Goal: Navigation & Orientation: Understand site structure

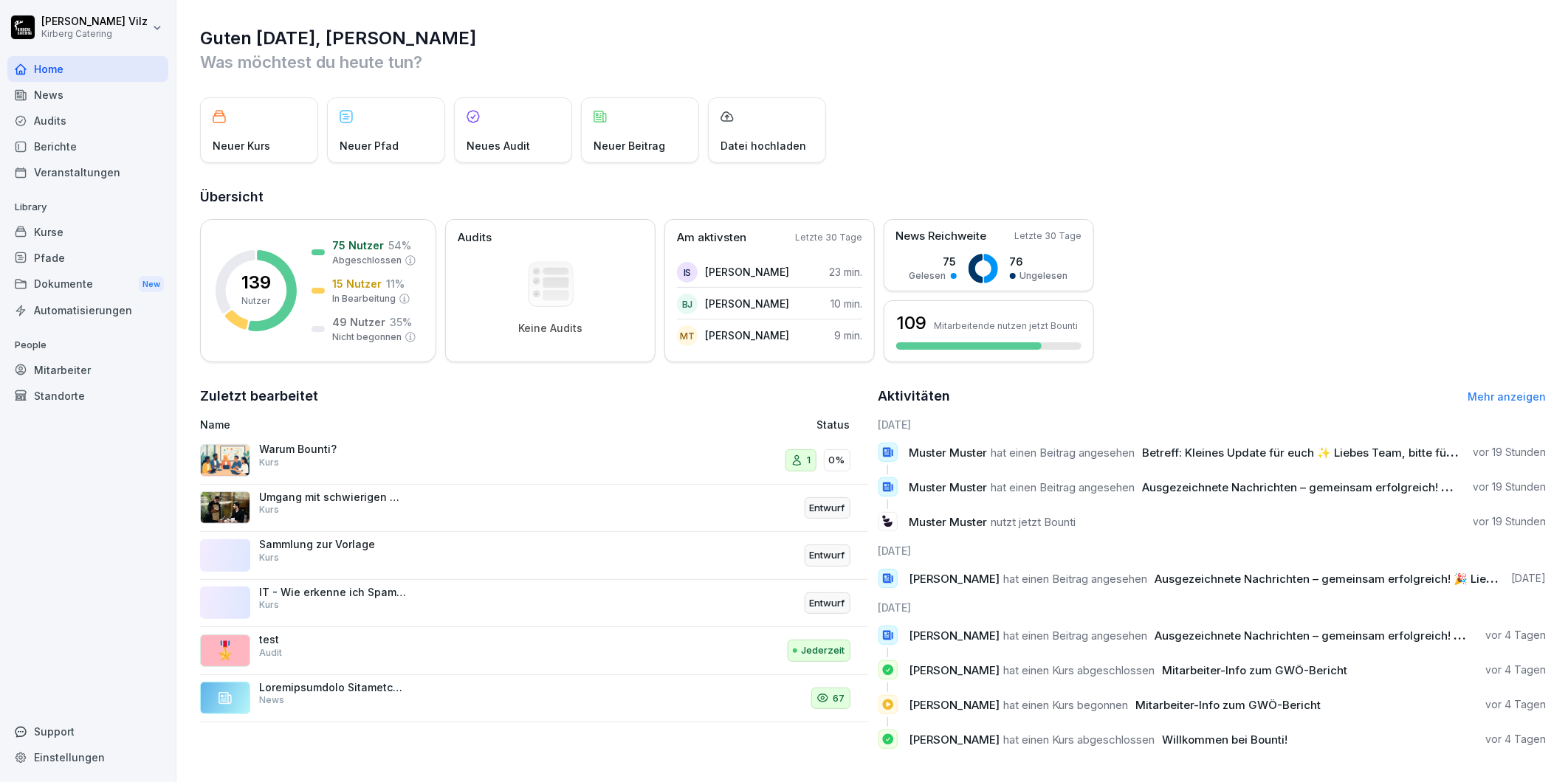
click at [60, 98] on div "News" at bounding box center [88, 95] width 161 height 26
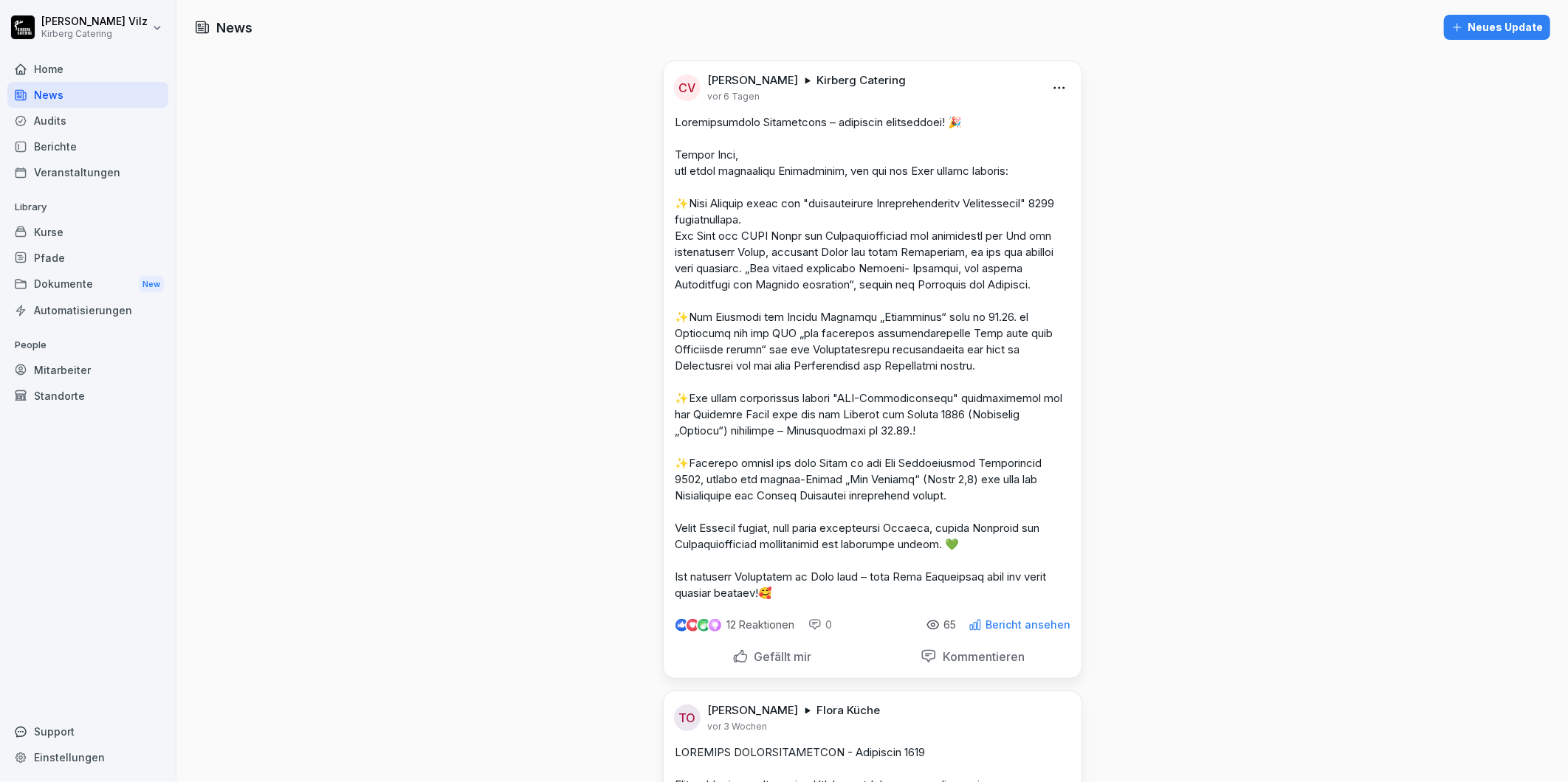
click at [63, 230] on div "Kurse" at bounding box center [88, 232] width 161 height 26
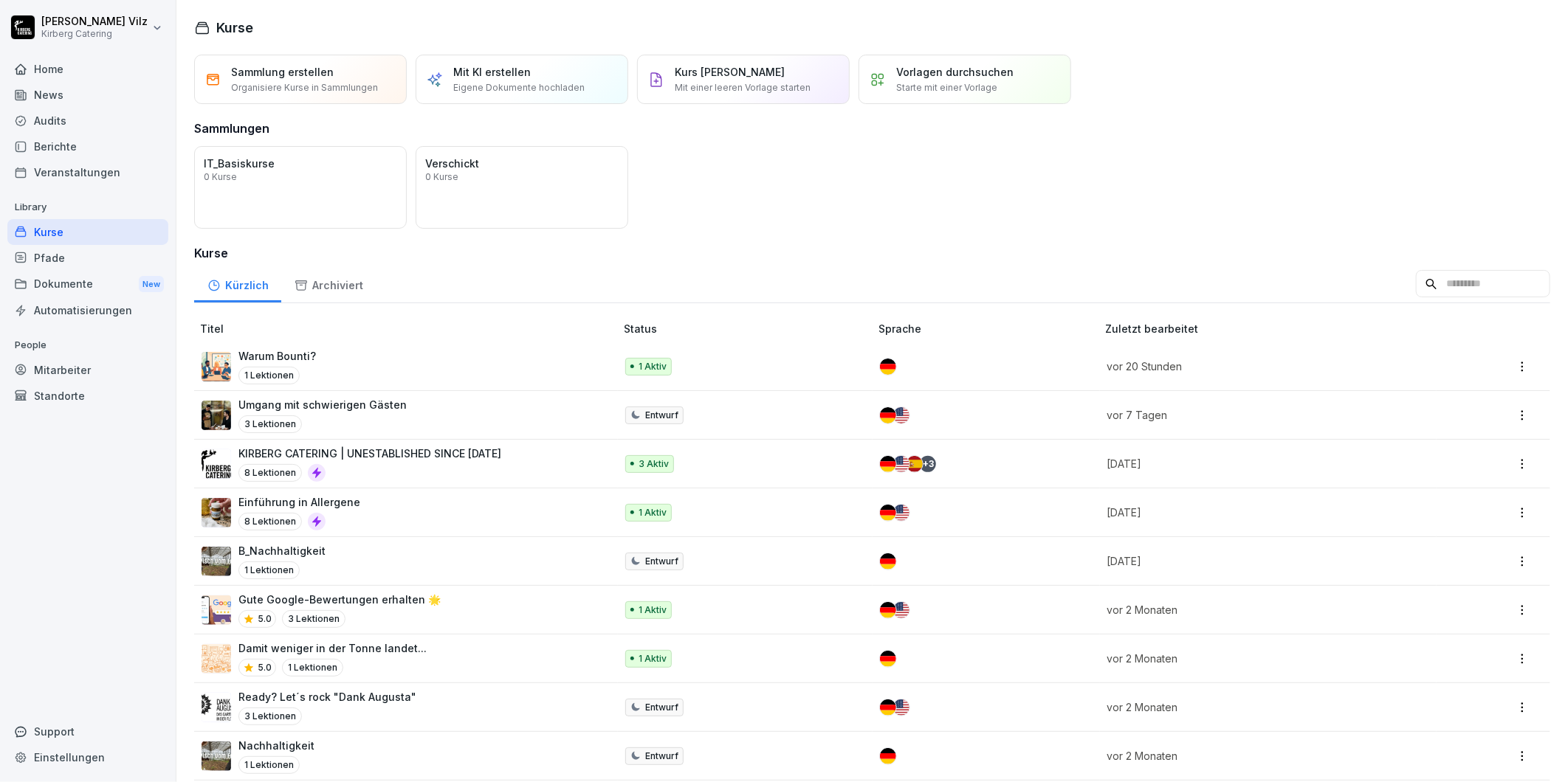
click at [63, 281] on div "Dokumente New" at bounding box center [88, 284] width 161 height 27
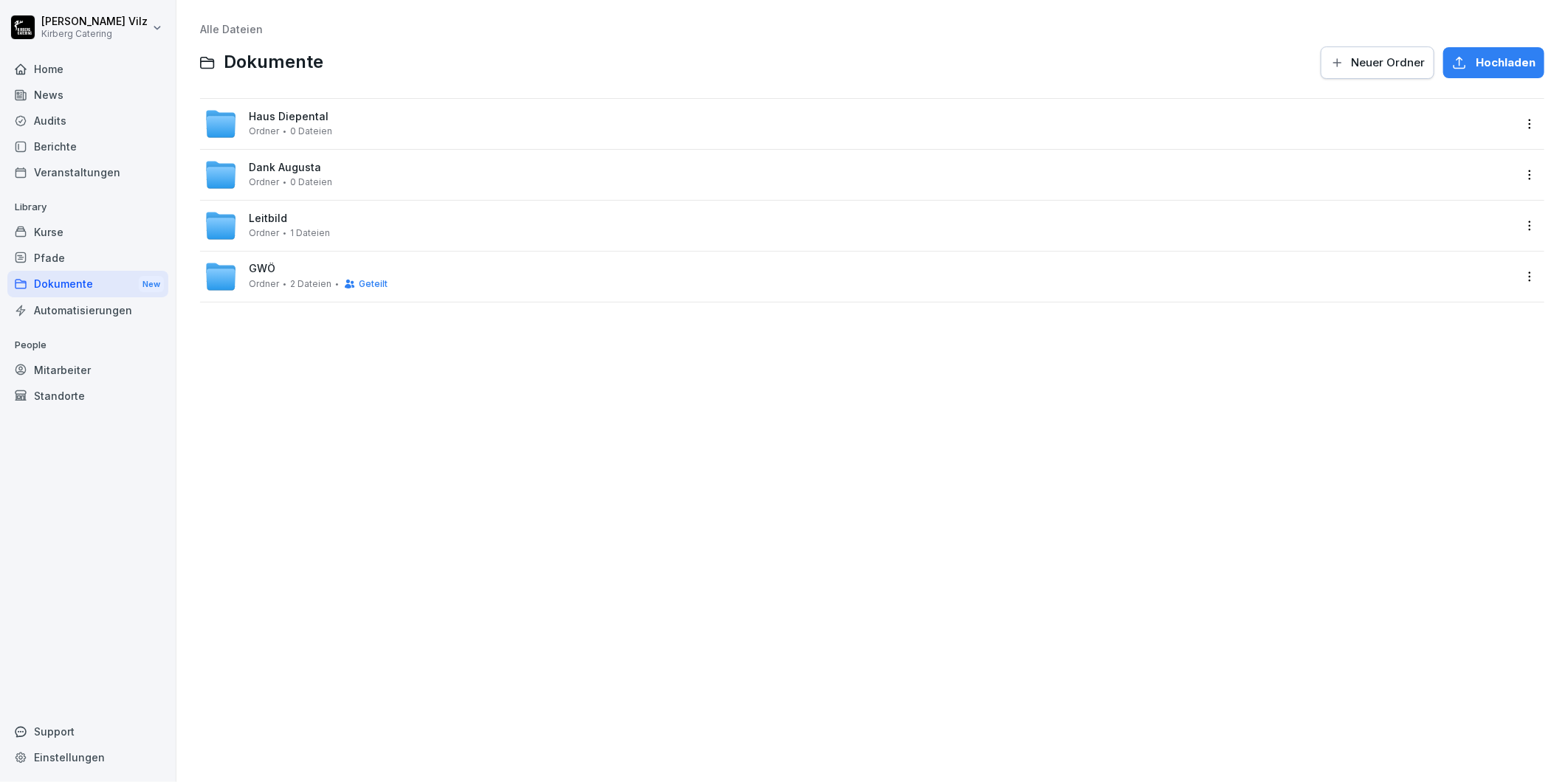
click at [59, 226] on div "Kurse" at bounding box center [88, 232] width 161 height 26
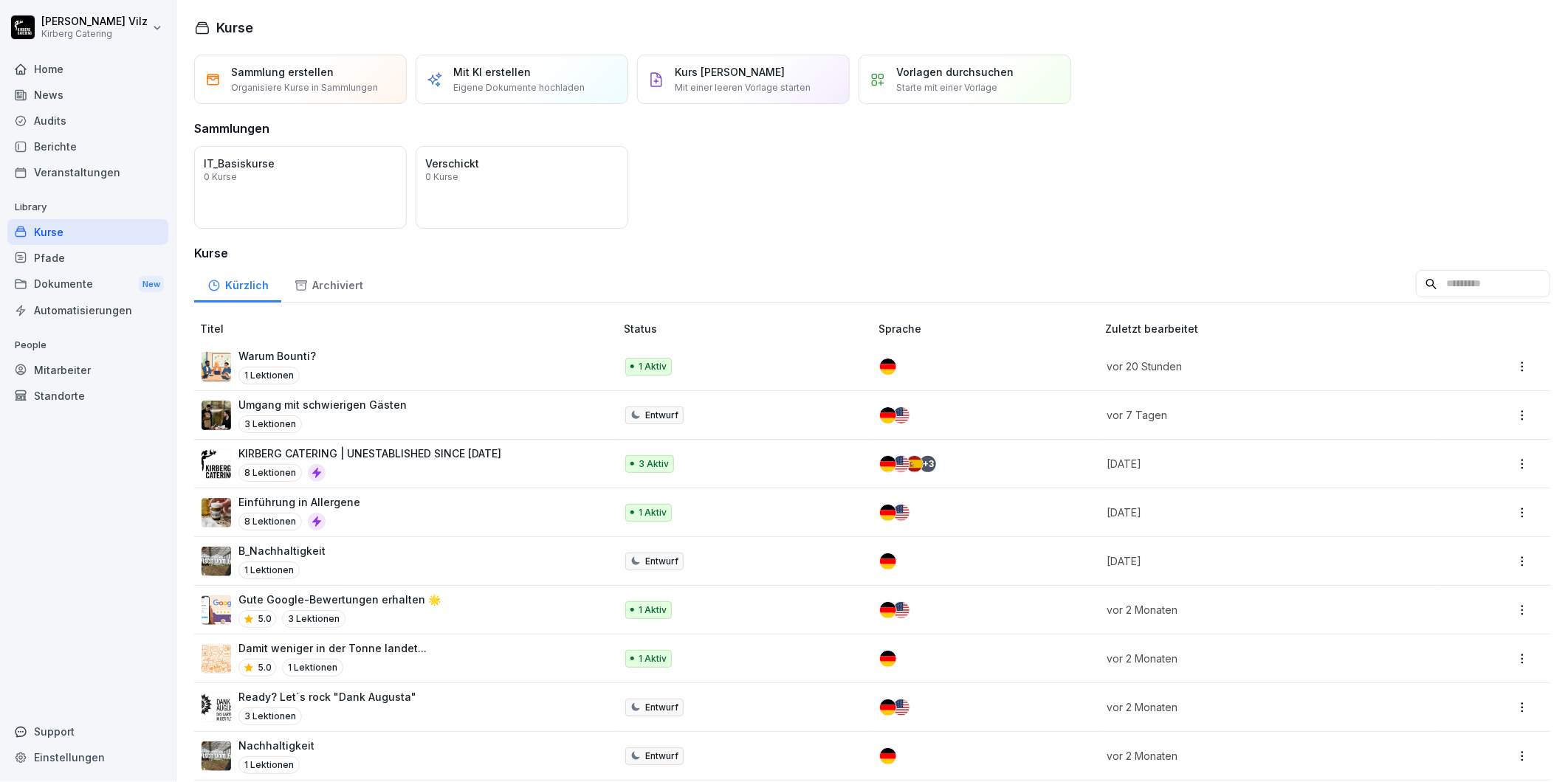
click at [65, 77] on div "Home" at bounding box center [88, 69] width 161 height 26
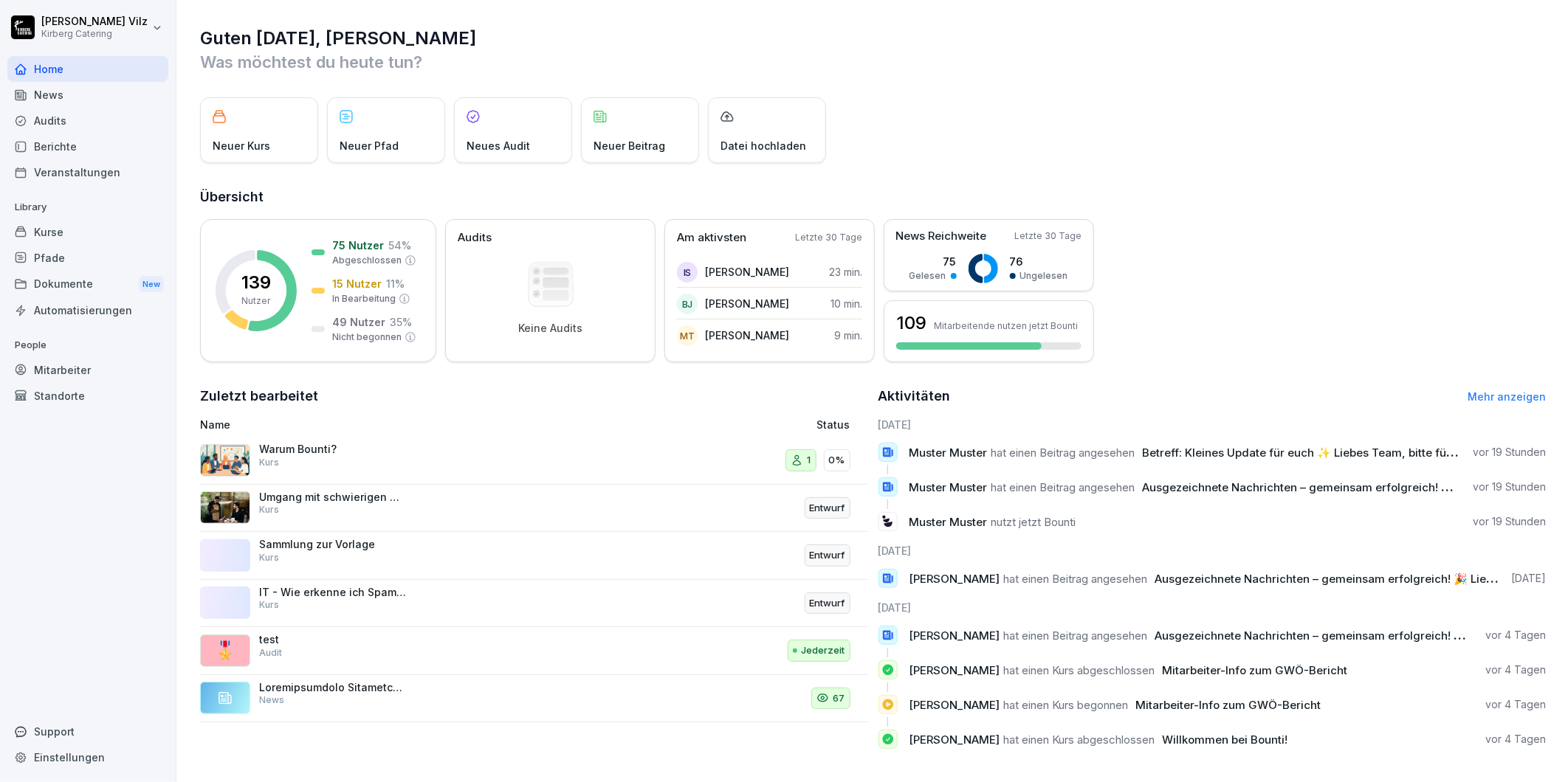
click at [69, 173] on div "Veranstaltungen" at bounding box center [88, 172] width 161 height 26
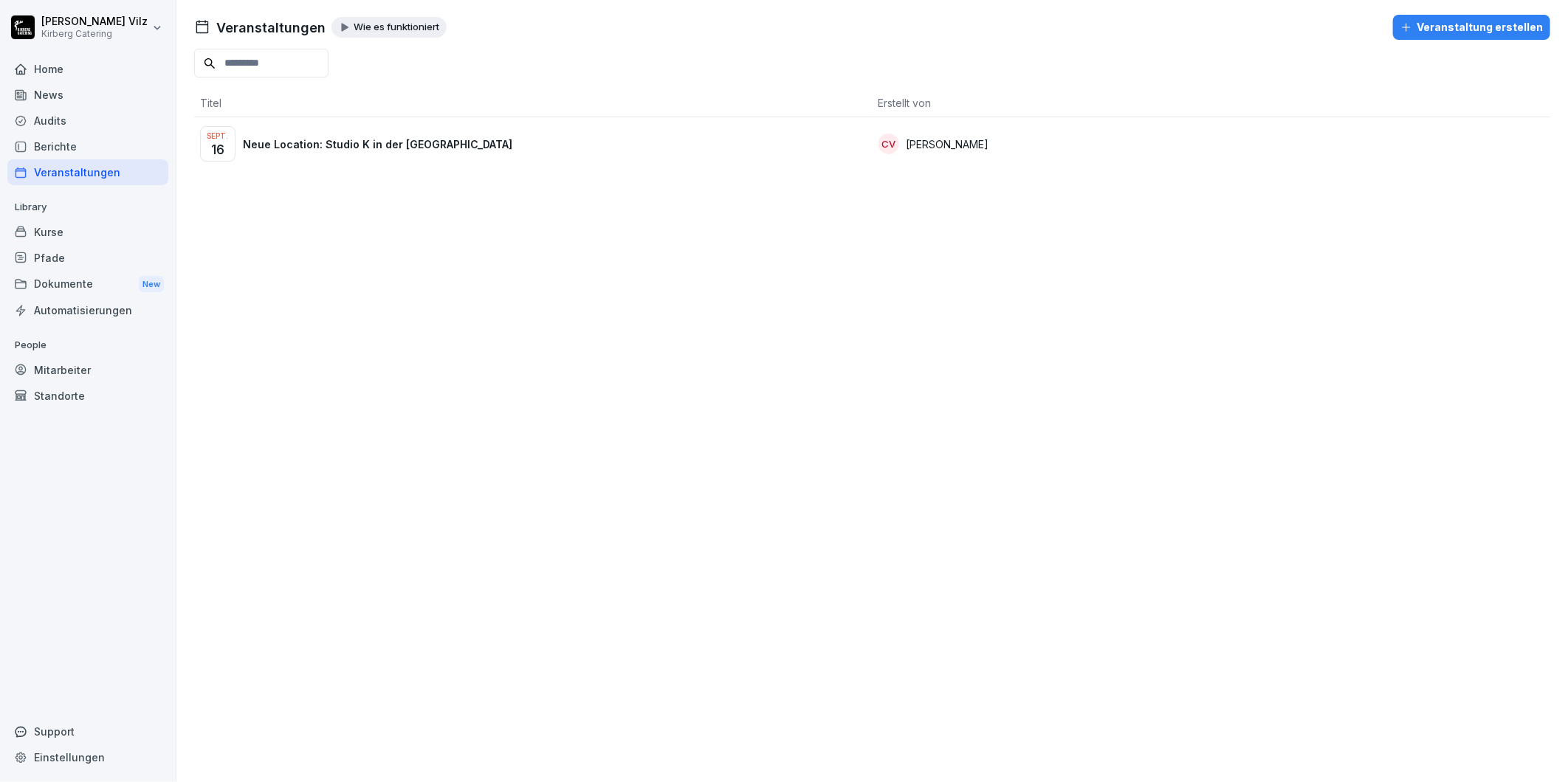
click at [72, 119] on div "Audits" at bounding box center [88, 121] width 161 height 26
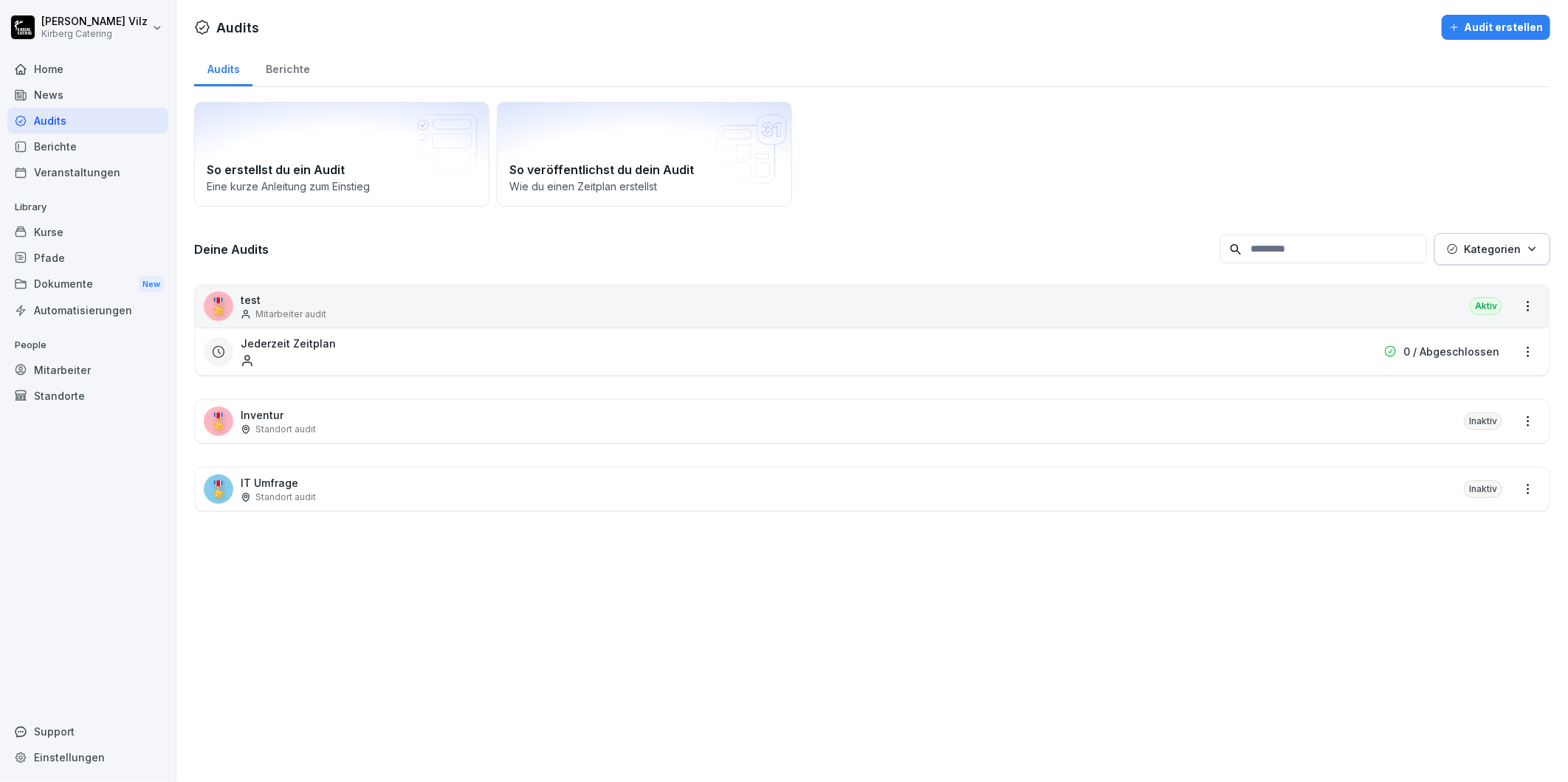
click at [282, 68] on div "Berichte" at bounding box center [287, 67] width 70 height 38
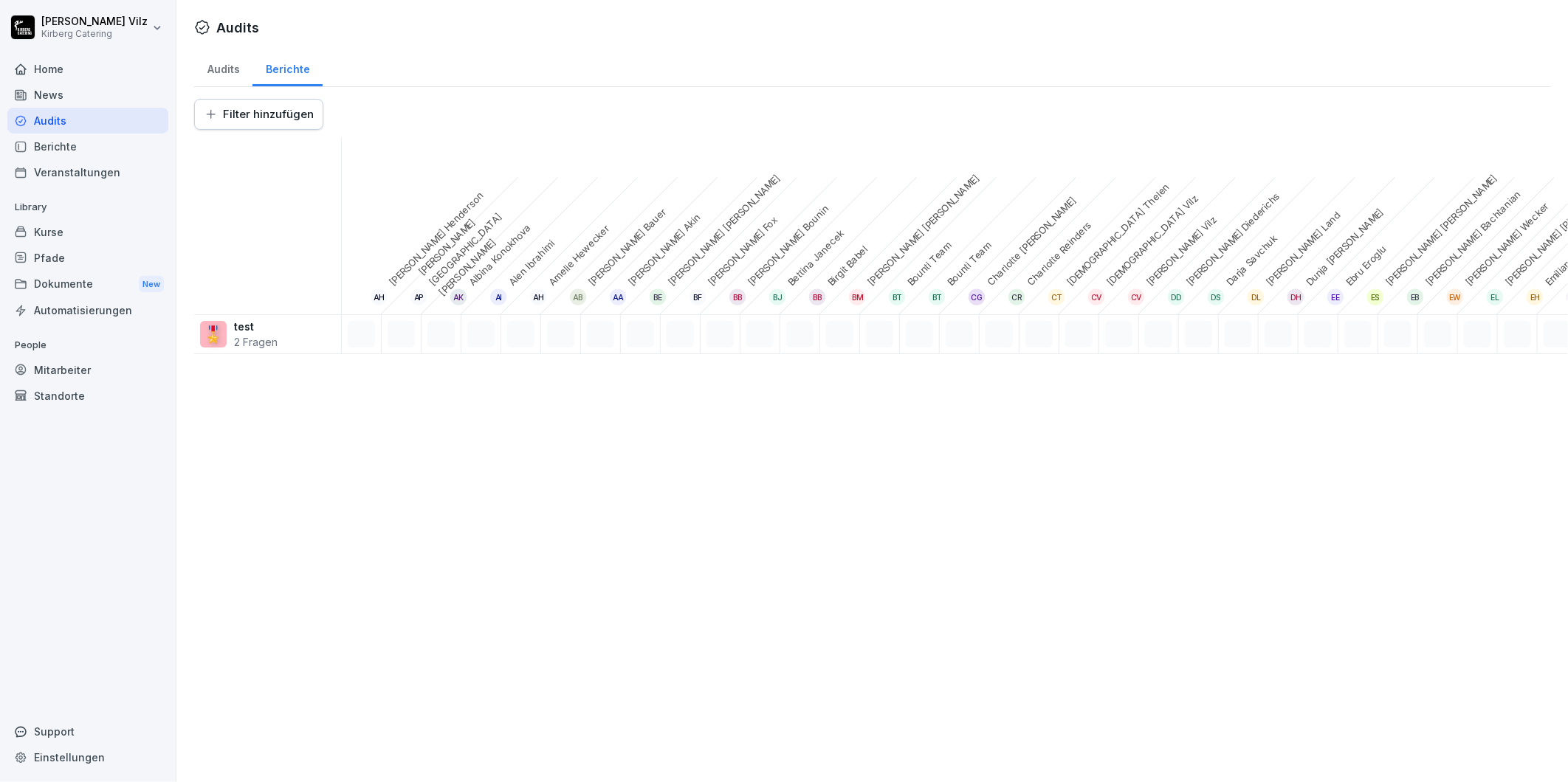
click at [231, 68] on div "Audits" at bounding box center [223, 67] width 59 height 38
